Goal: Task Accomplishment & Management: Use online tool/utility

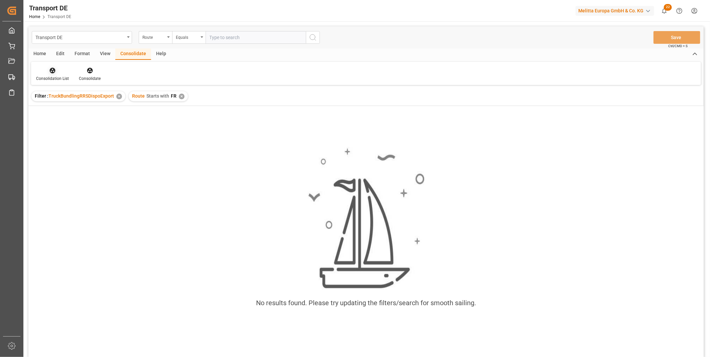
click at [54, 76] on div "Consolidation List" at bounding box center [52, 78] width 33 height 6
click at [65, 124] on div "Transport DE Route Equals Save Ctrl/CMD + S Home Edit Format View Consolidate H…" at bounding box center [365, 200] width 675 height 348
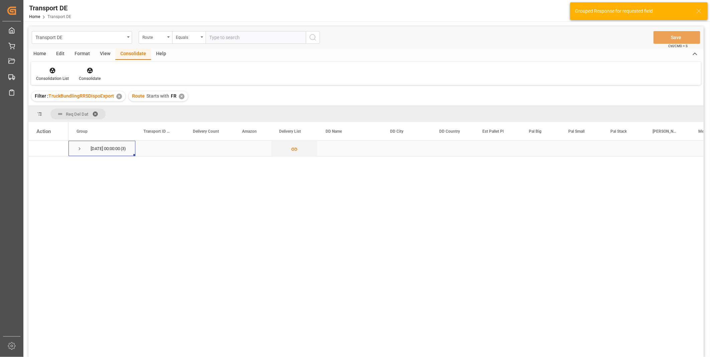
click at [81, 149] on span "Press SPACE to select this row." at bounding box center [80, 149] width 6 height 6
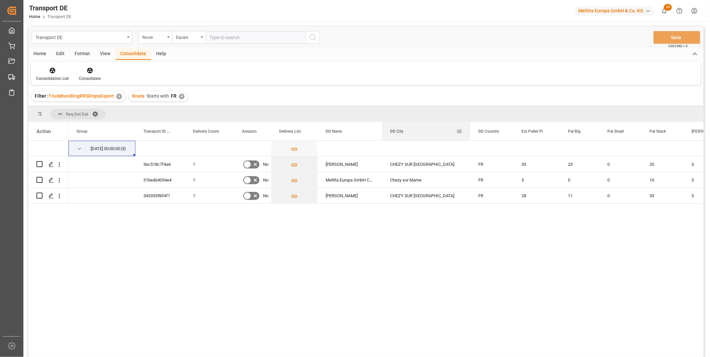
drag, startPoint x: 430, startPoint y: 133, endPoint x: 469, endPoint y: 128, distance: 39.4
click at [469, 128] on div at bounding box center [470, 131] width 3 height 18
